Goal: Information Seeking & Learning: Learn about a topic

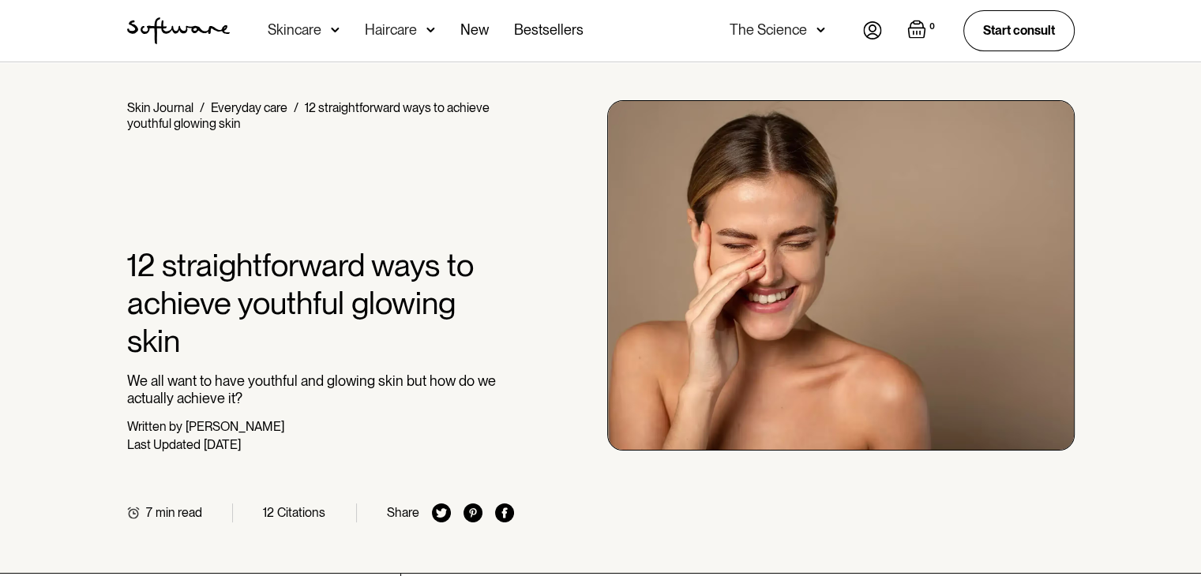
click at [297, 28] on div "Skincare" at bounding box center [295, 30] width 54 height 16
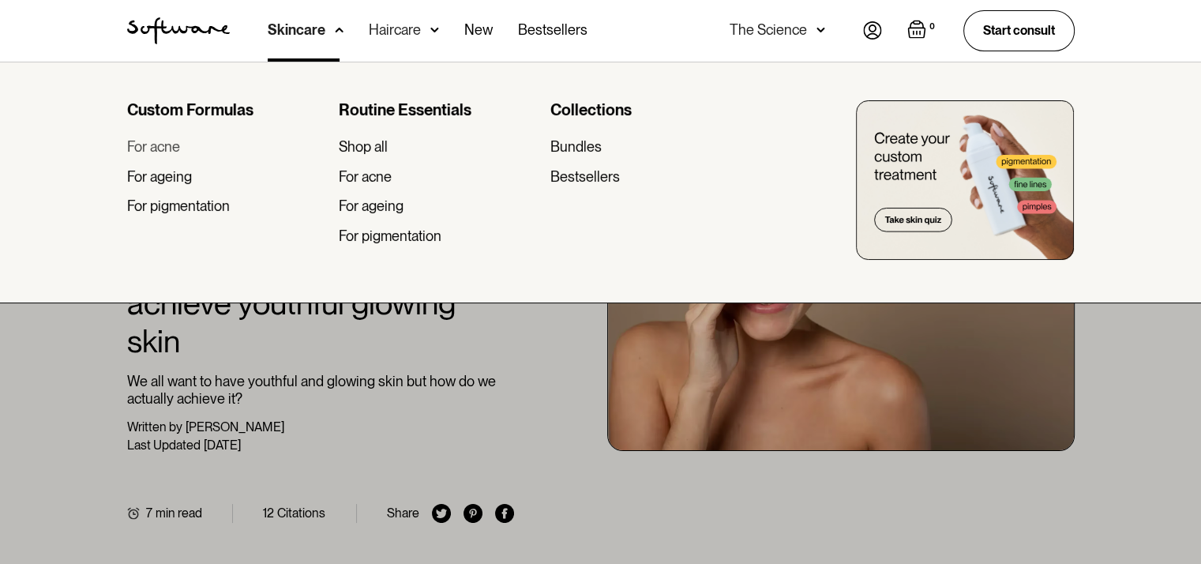
click at [159, 144] on div "For acne" at bounding box center [153, 146] width 53 height 17
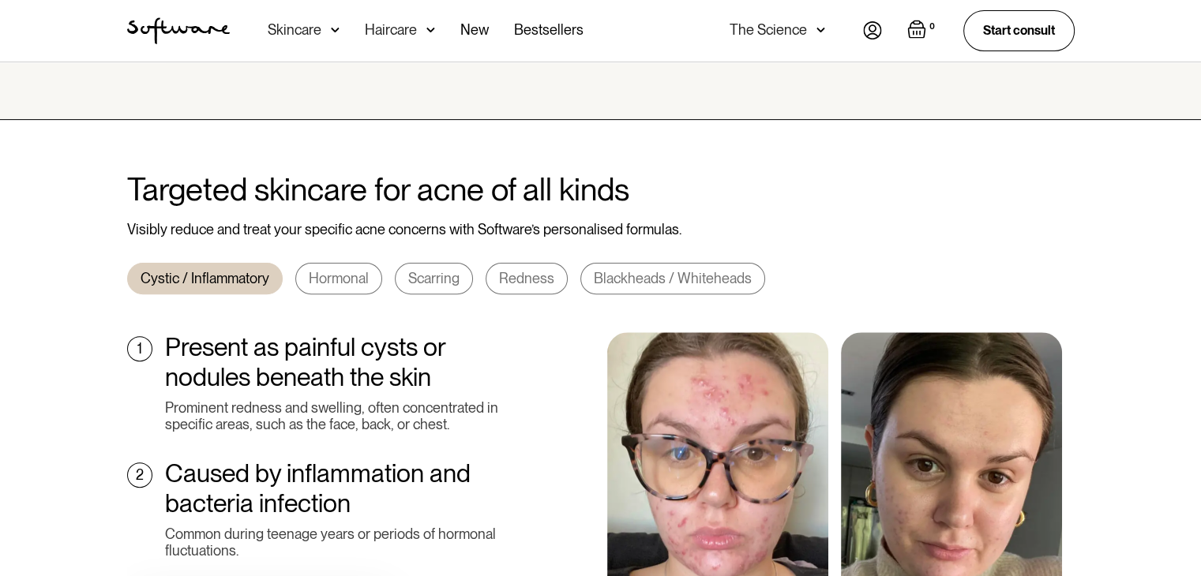
scroll to position [553, 0]
